Goal: Navigation & Orientation: Find specific page/section

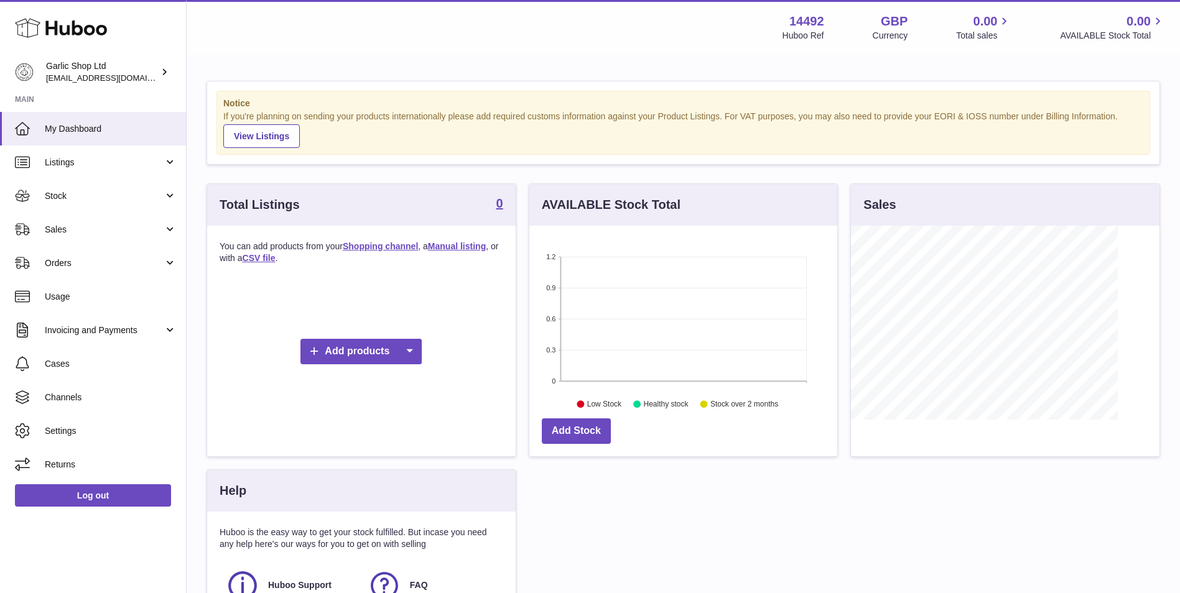
scroll to position [194, 308]
click at [147, 64] on div "Garlic Shop Ltd internalAdmin-14492@internal.huboo.com" at bounding box center [102, 72] width 112 height 24
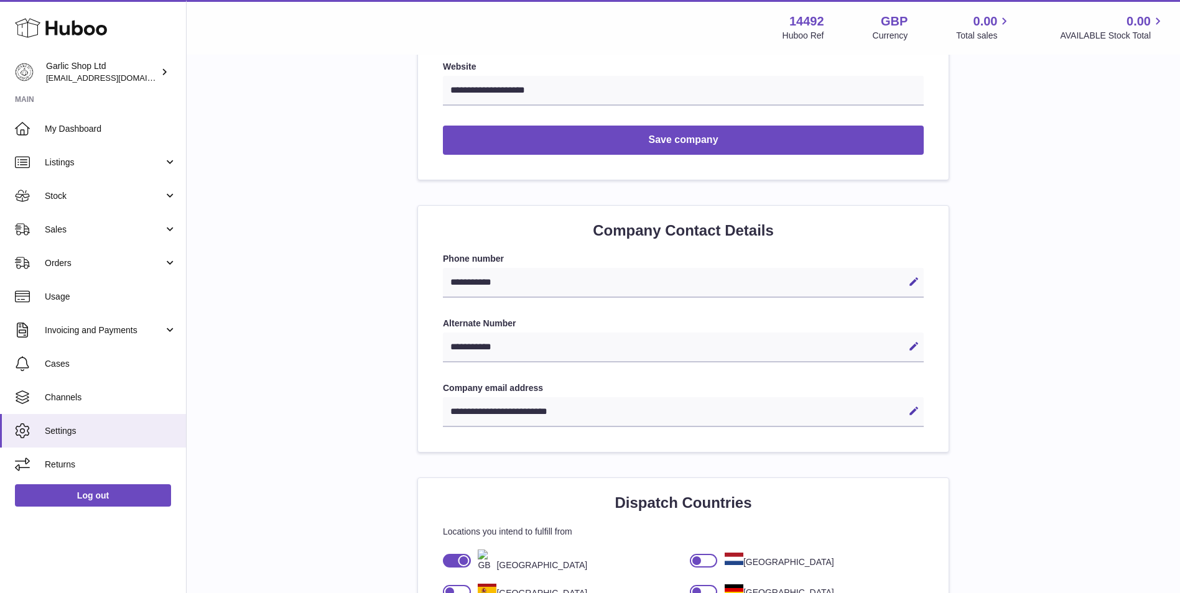
scroll to position [518, 0]
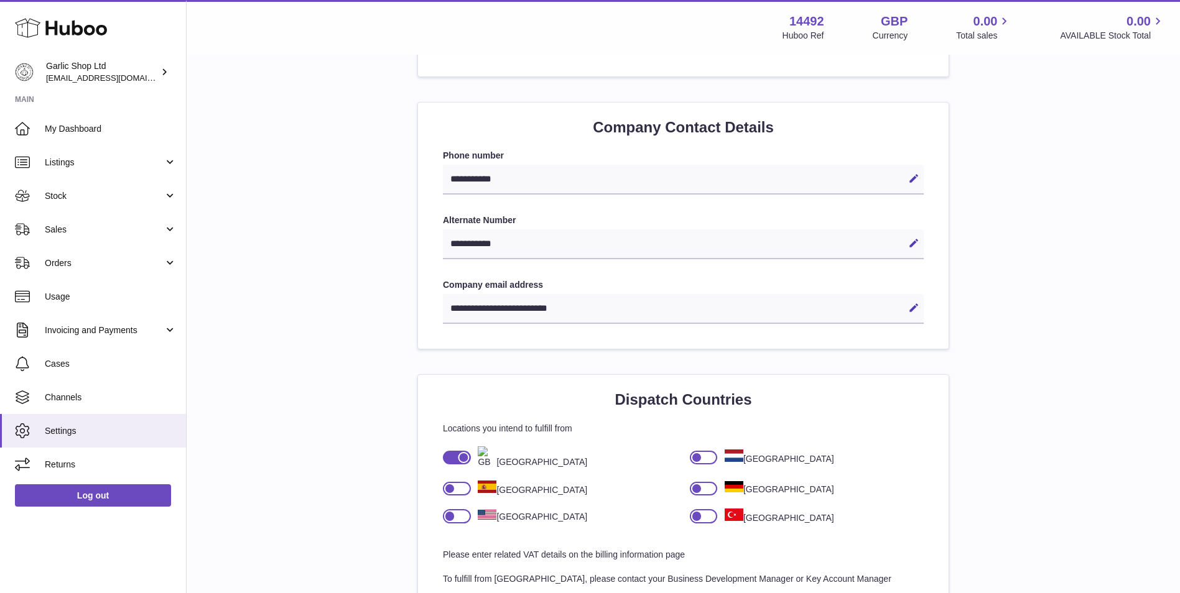
drag, startPoint x: 620, startPoint y: 308, endPoint x: 470, endPoint y: 304, distance: 149.4
click at [470, 304] on div "**********" at bounding box center [683, 309] width 481 height 30
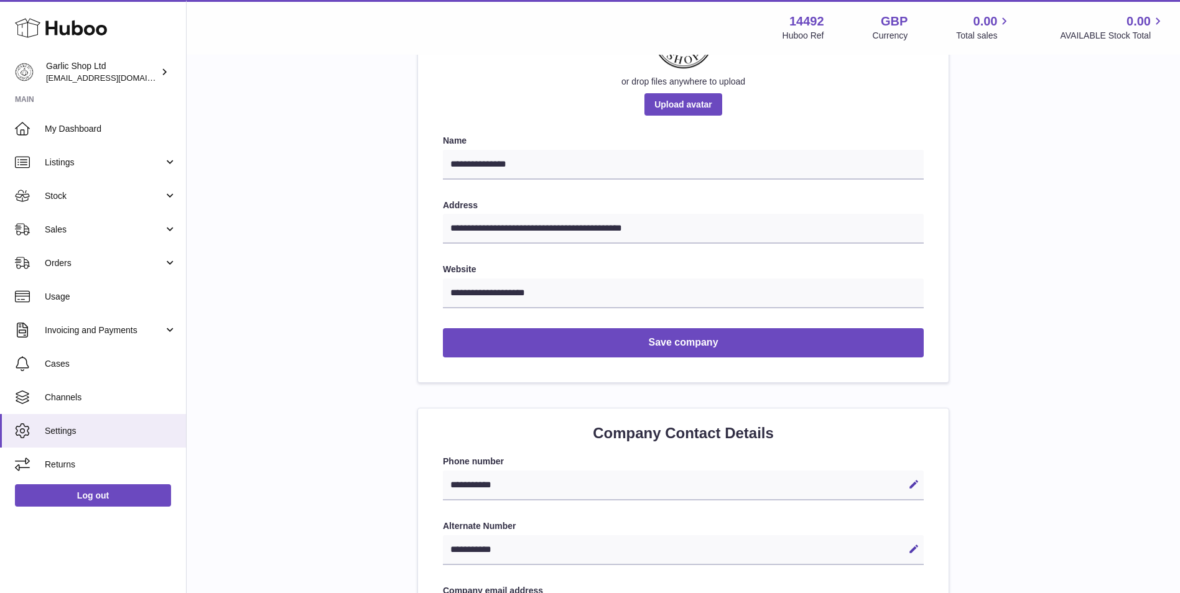
scroll to position [0, 0]
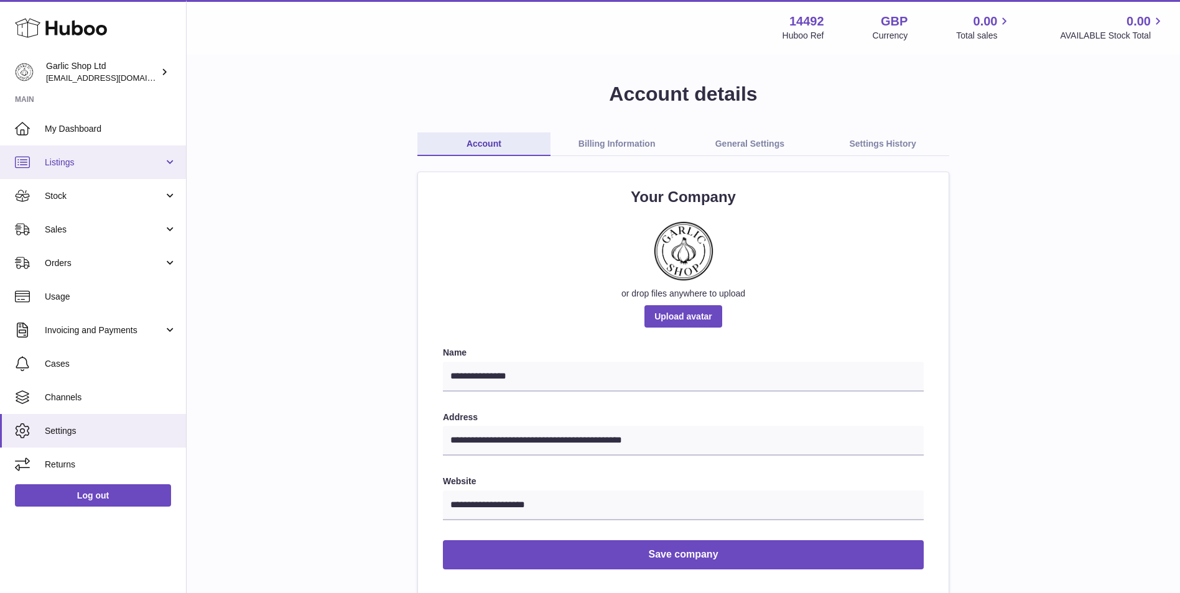
click at [70, 162] on span "Listings" at bounding box center [104, 163] width 119 height 12
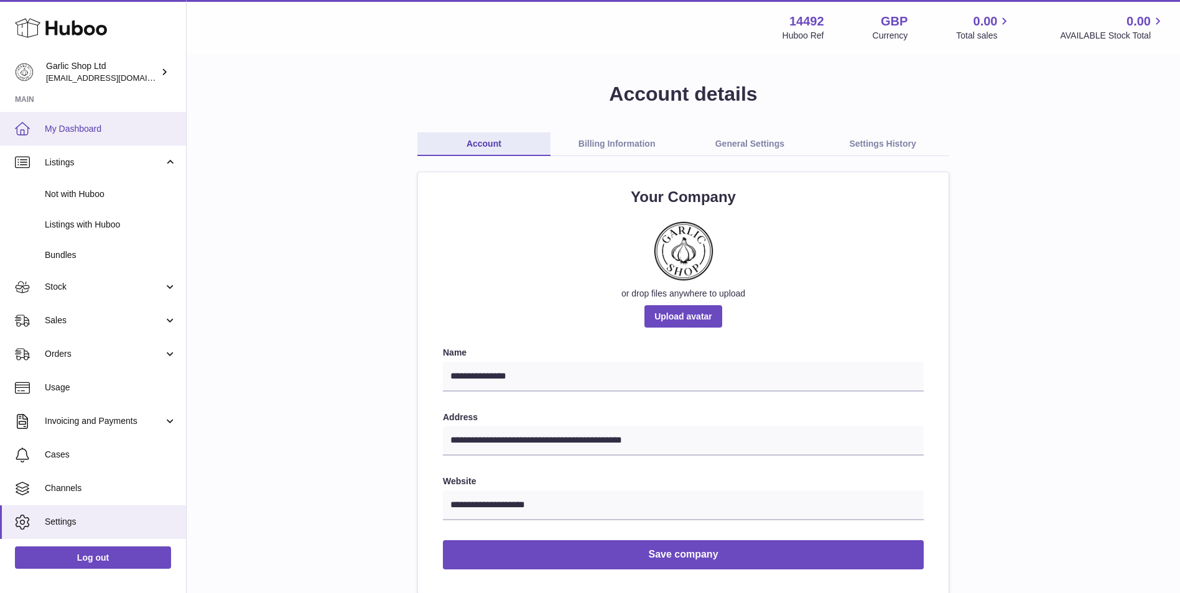
click at [101, 134] on span "My Dashboard" at bounding box center [111, 129] width 132 height 12
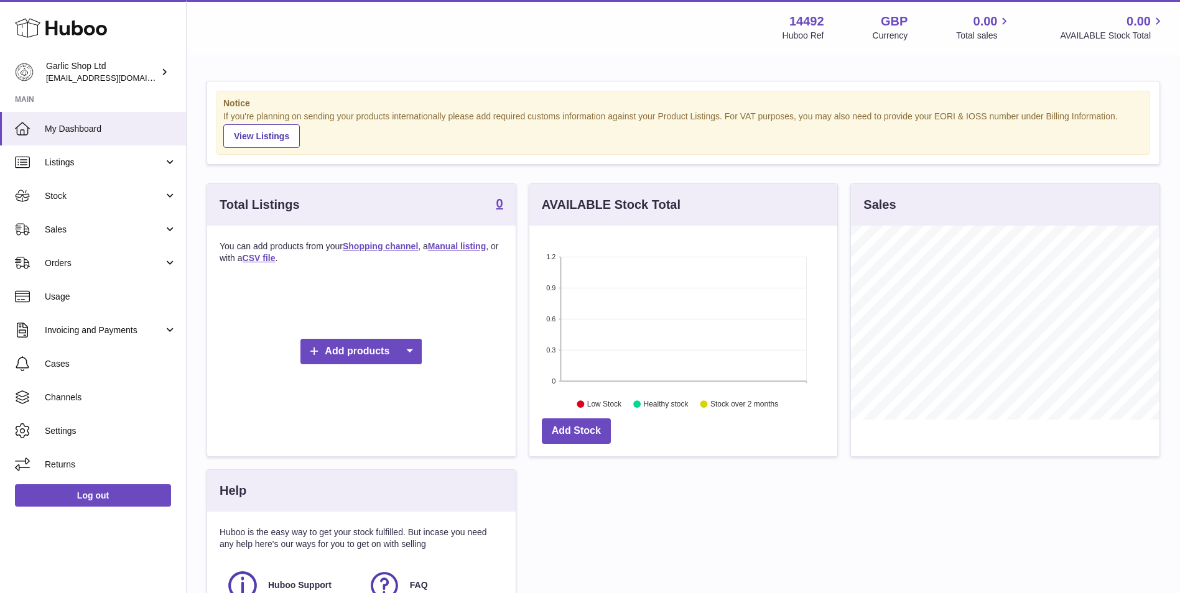
scroll to position [194, 308]
click at [121, 399] on span "Channels" at bounding box center [111, 398] width 132 height 12
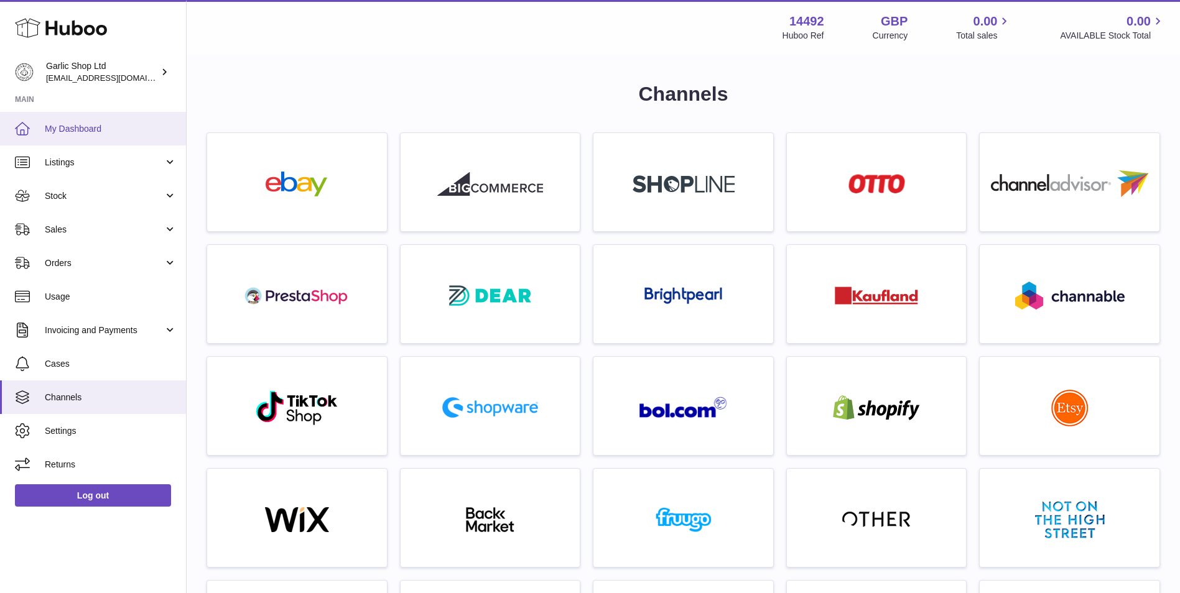
click at [150, 121] on link "My Dashboard" at bounding box center [93, 129] width 186 height 34
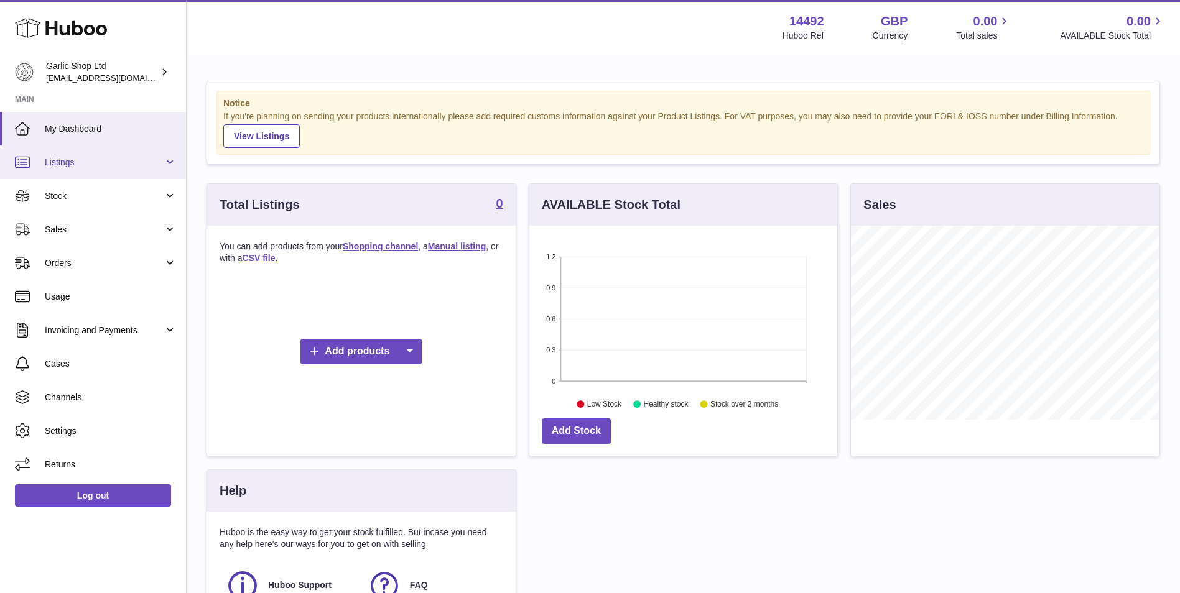
click at [86, 166] on span "Listings" at bounding box center [104, 163] width 119 height 12
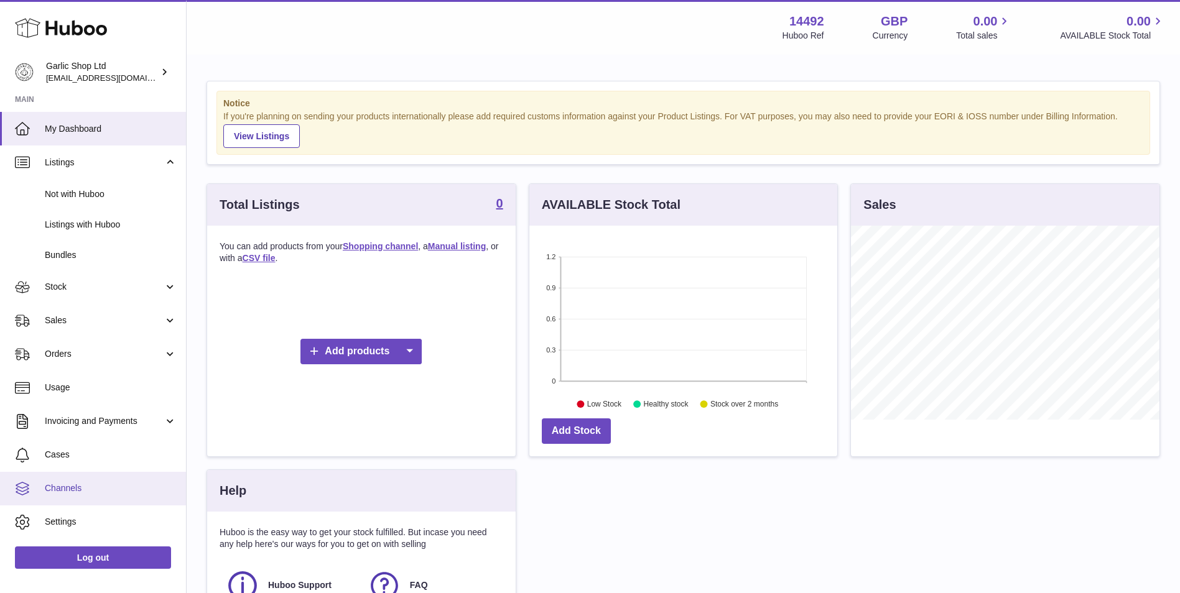
click at [78, 493] on span "Channels" at bounding box center [111, 489] width 132 height 12
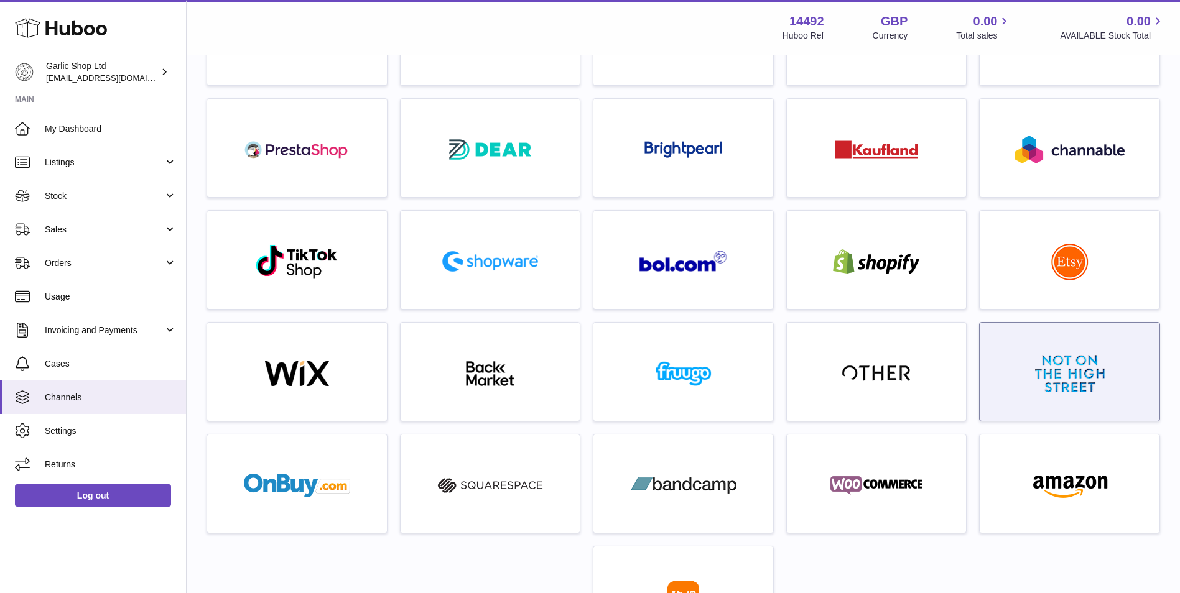
scroll to position [207, 0]
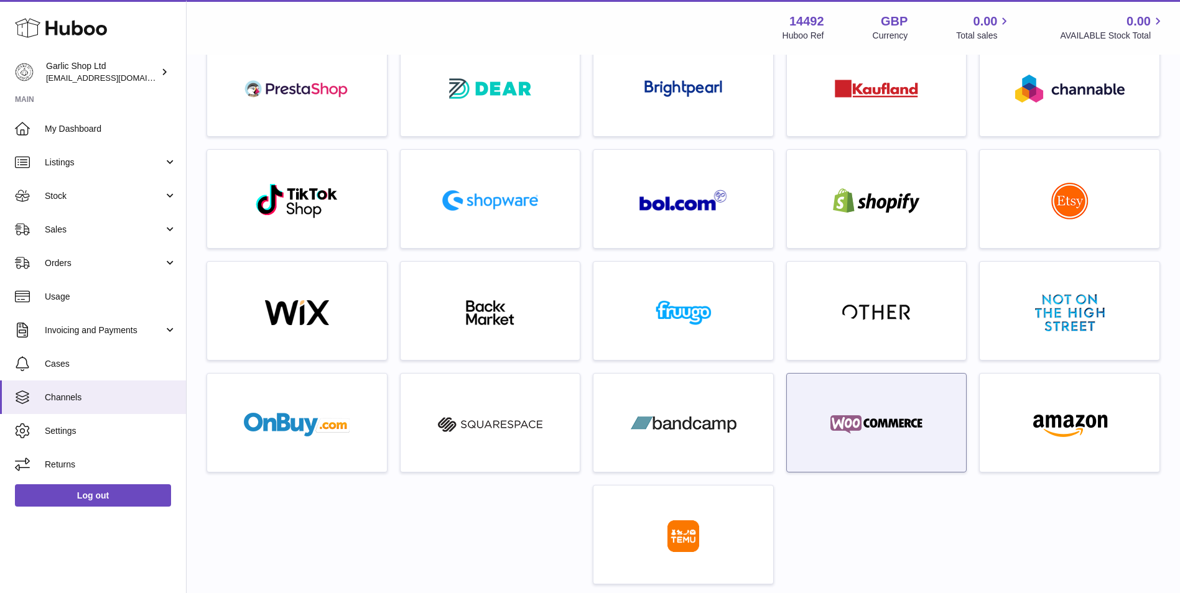
click at [890, 461] on div at bounding box center [876, 426] width 167 height 80
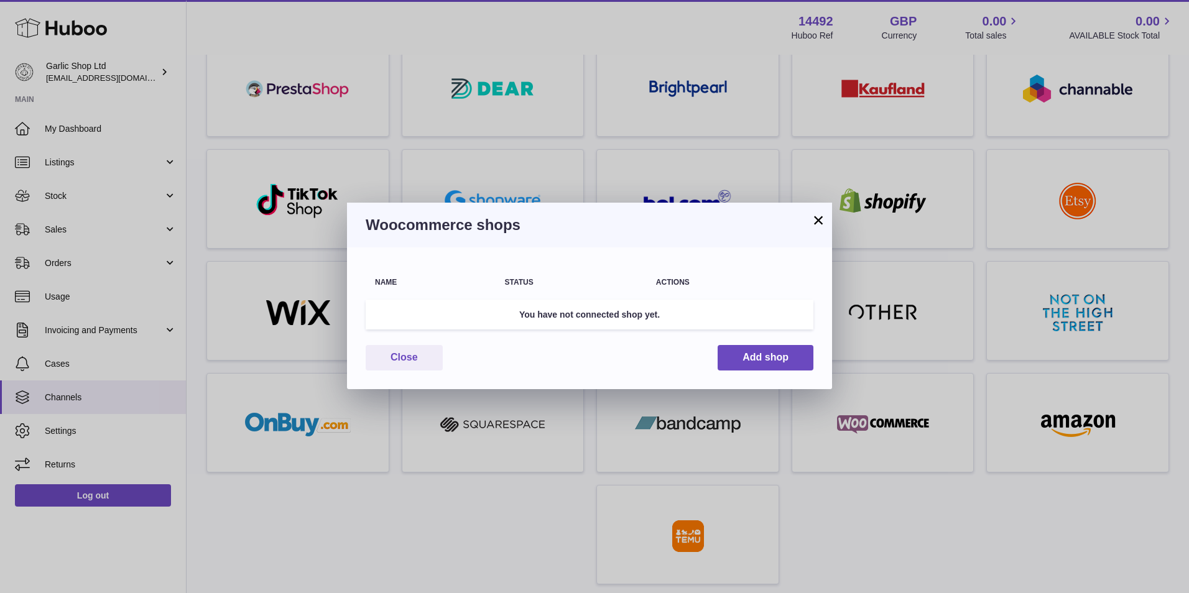
click at [816, 222] on button "×" at bounding box center [818, 220] width 15 height 15
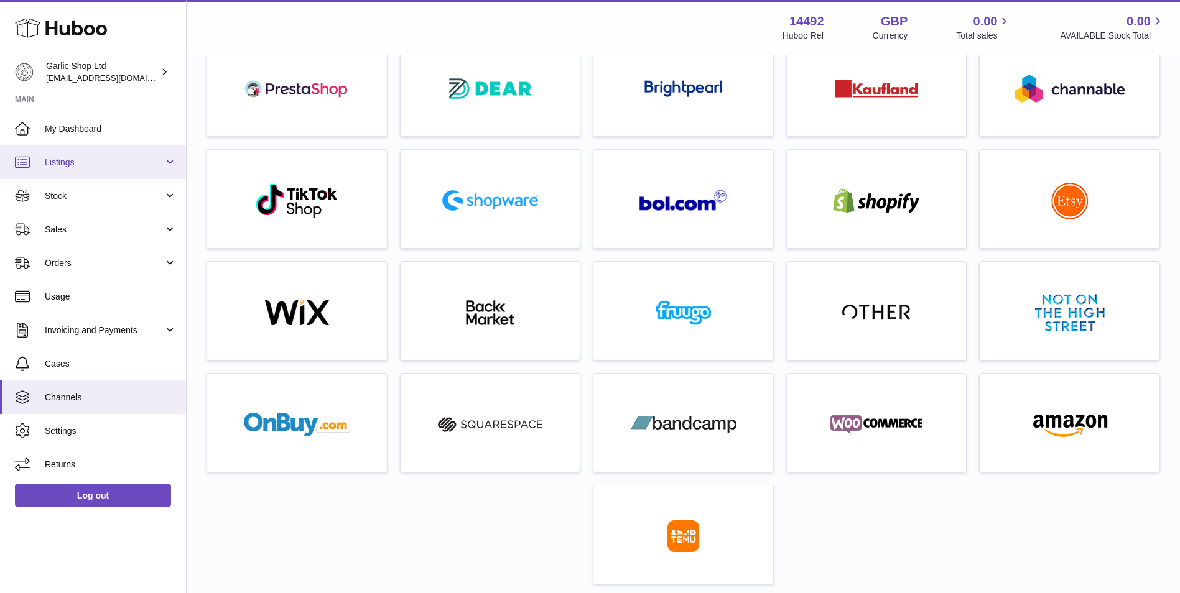
click at [151, 161] on span "Listings" at bounding box center [104, 163] width 119 height 12
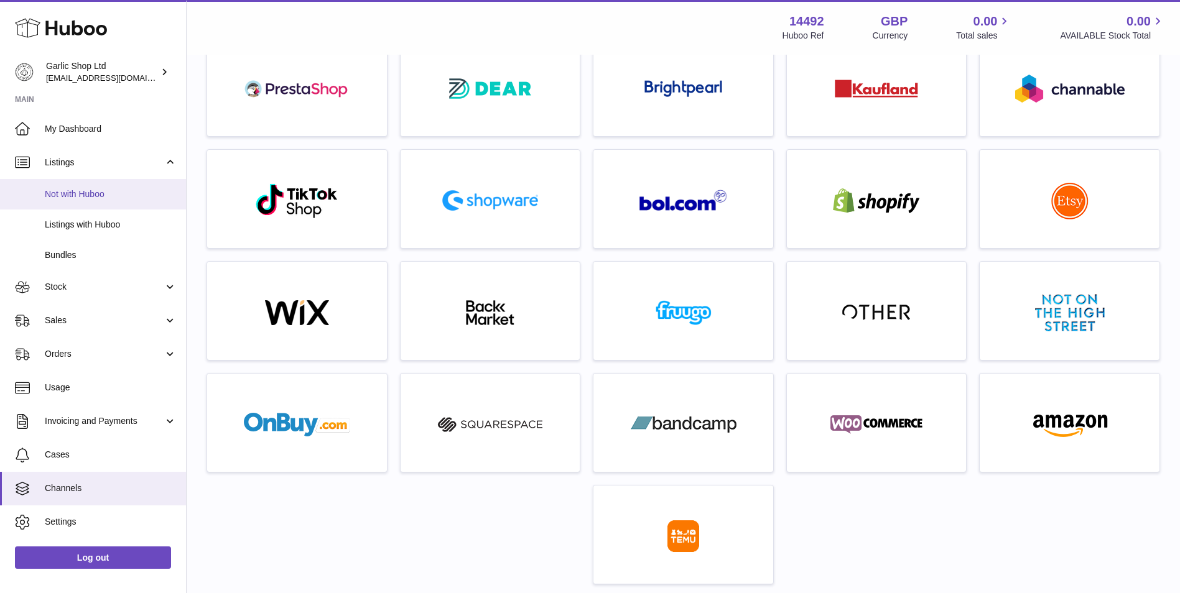
click at [72, 187] on link "Not with Huboo" at bounding box center [93, 194] width 186 height 30
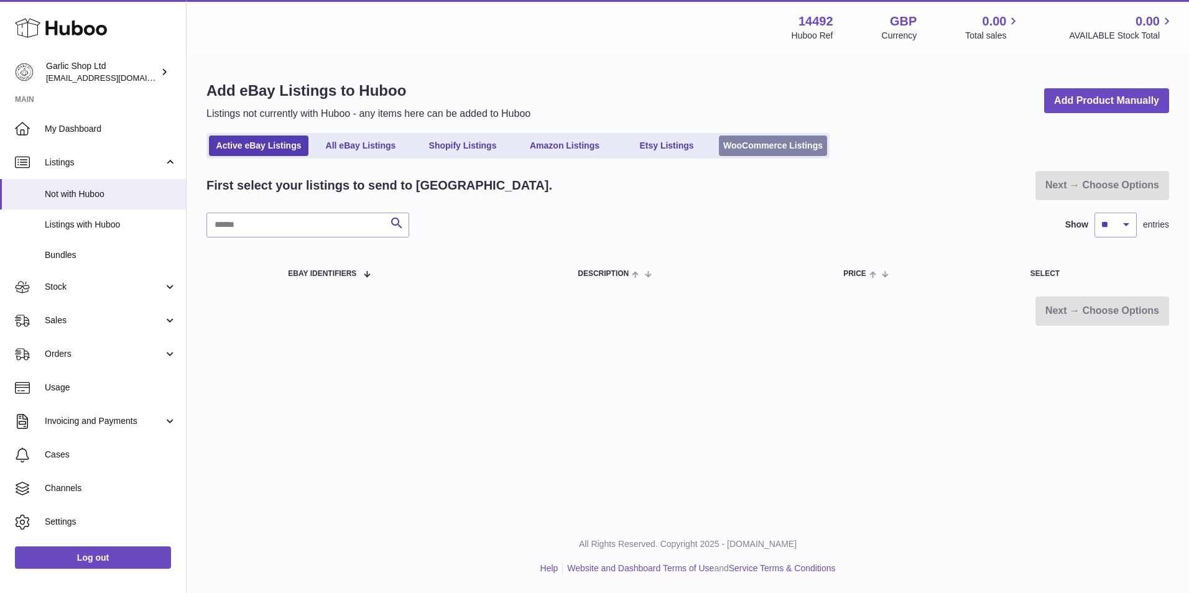
click at [784, 147] on link "WooCommerce Listings" at bounding box center [773, 146] width 108 height 21
